Goal: Navigation & Orientation: Find specific page/section

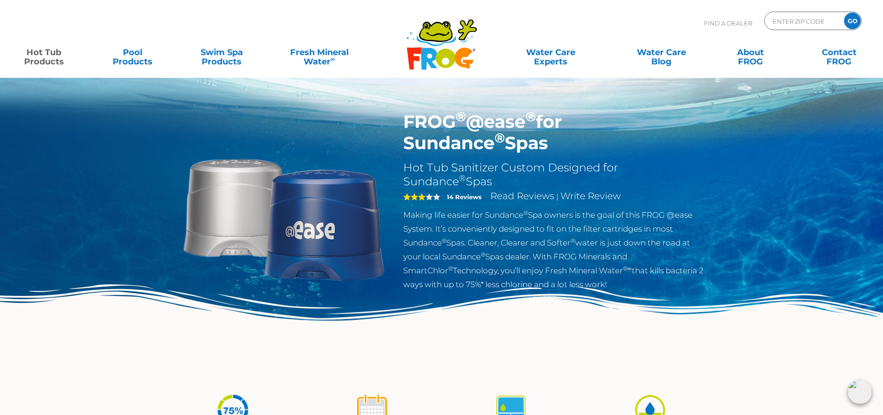
click at [433, 326] on img at bounding box center [441, 332] width 883 height 96
click at [725, 22] on p "Find A Dealer" at bounding box center [728, 23] width 48 height 23
click at [799, 26] on input "Zip Code Form" at bounding box center [802, 20] width 63 height 13
type input "32001"
click at [844, 13] on input "GO" at bounding box center [852, 21] width 17 height 17
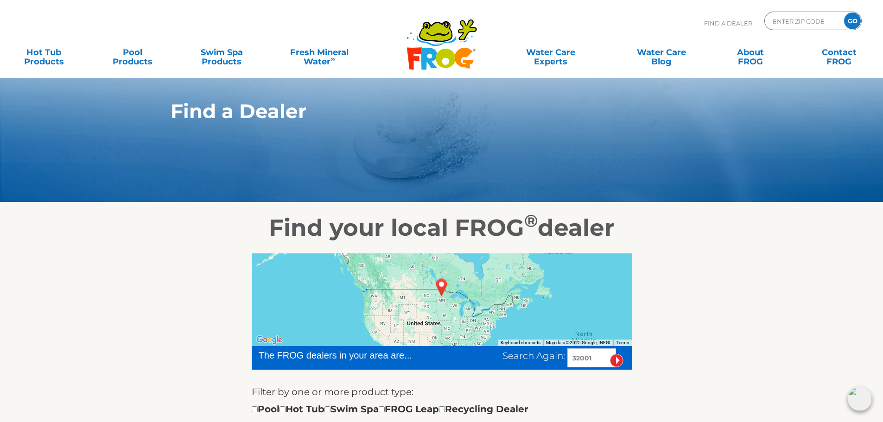
click at [574, 356] on input "32001" at bounding box center [591, 357] width 49 height 19
type input "52001"
click at [610, 354] on input "image" at bounding box center [616, 360] width 13 height 13
